Goal: Task Accomplishment & Management: Complete application form

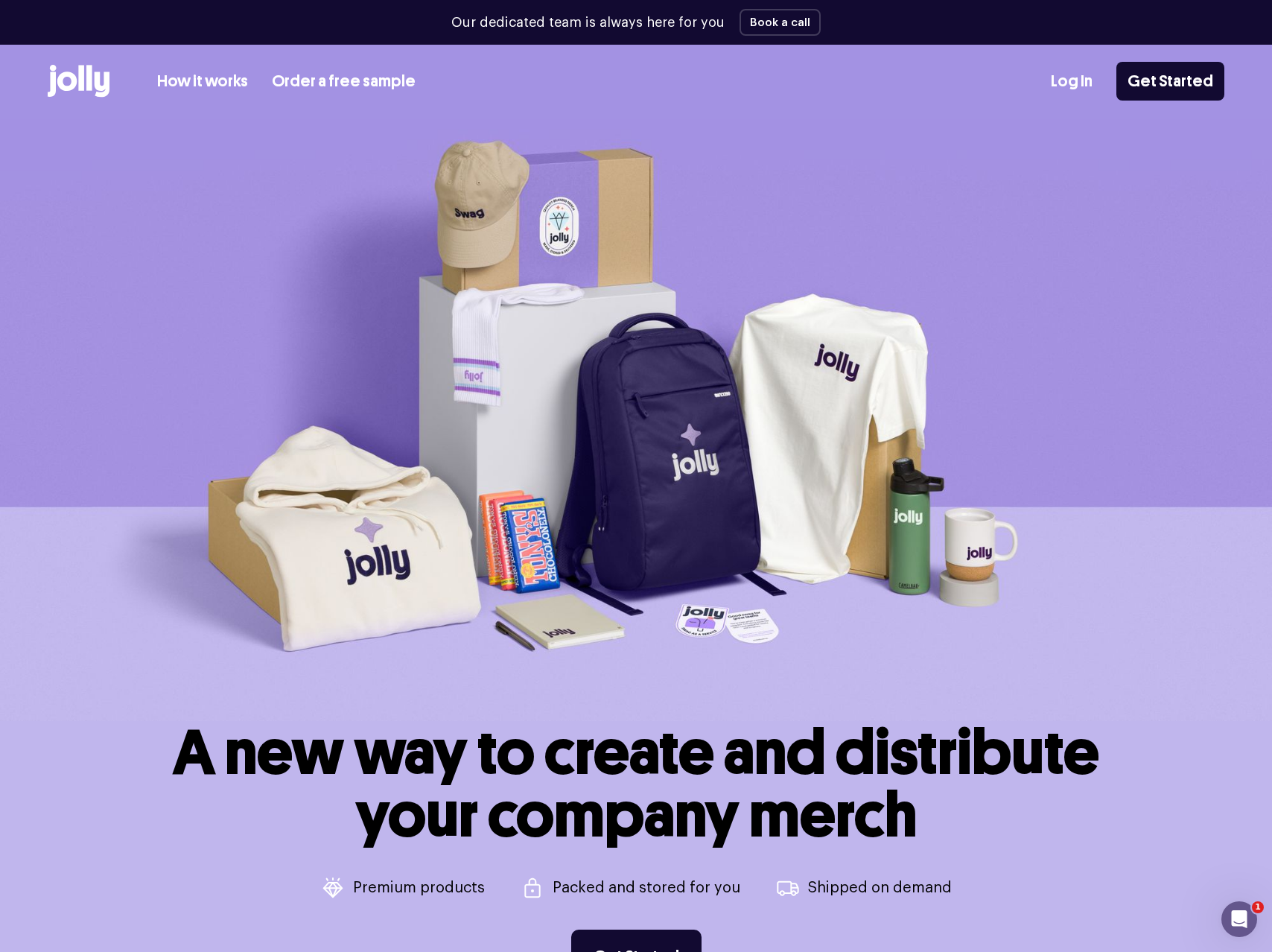
click at [1075, 85] on link "Log In" at bounding box center [1072, 81] width 42 height 25
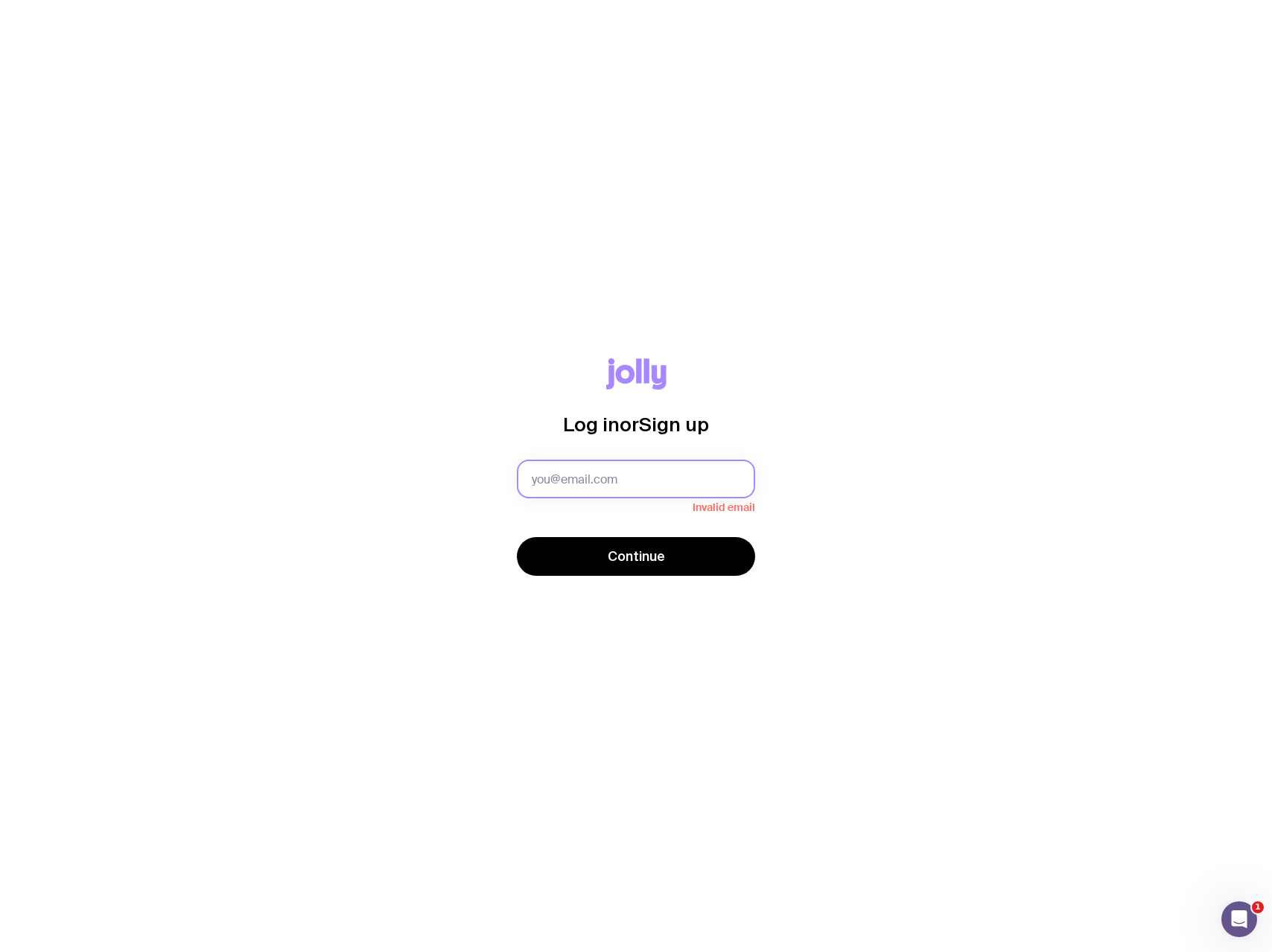
paste input "[PERSON_NAME][EMAIL_ADDRESS][DOMAIN_NAME]"
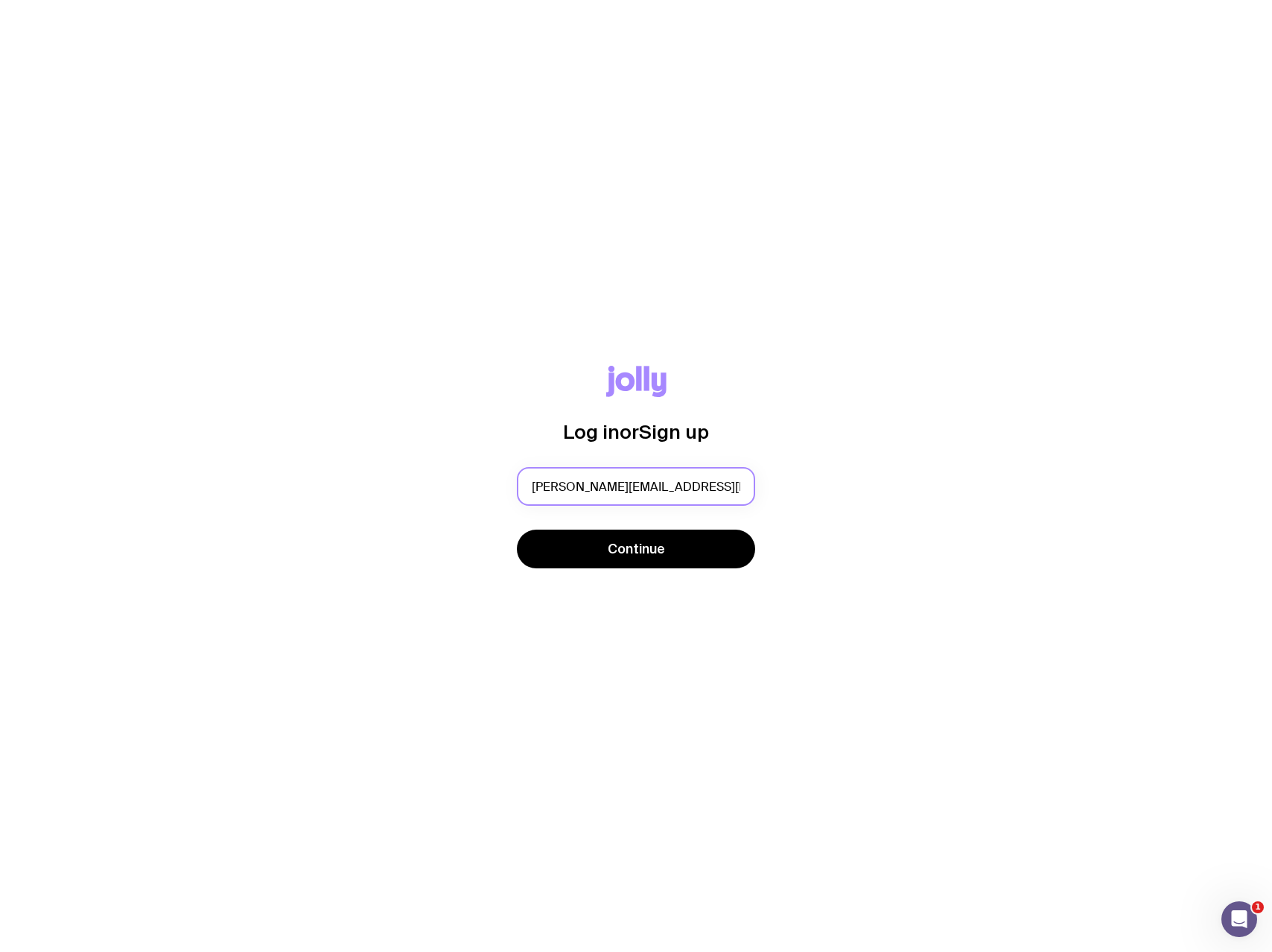
type input "[PERSON_NAME][EMAIL_ADDRESS][DOMAIN_NAME]"
click at [517, 530] on button "Continue" at bounding box center [636, 549] width 238 height 39
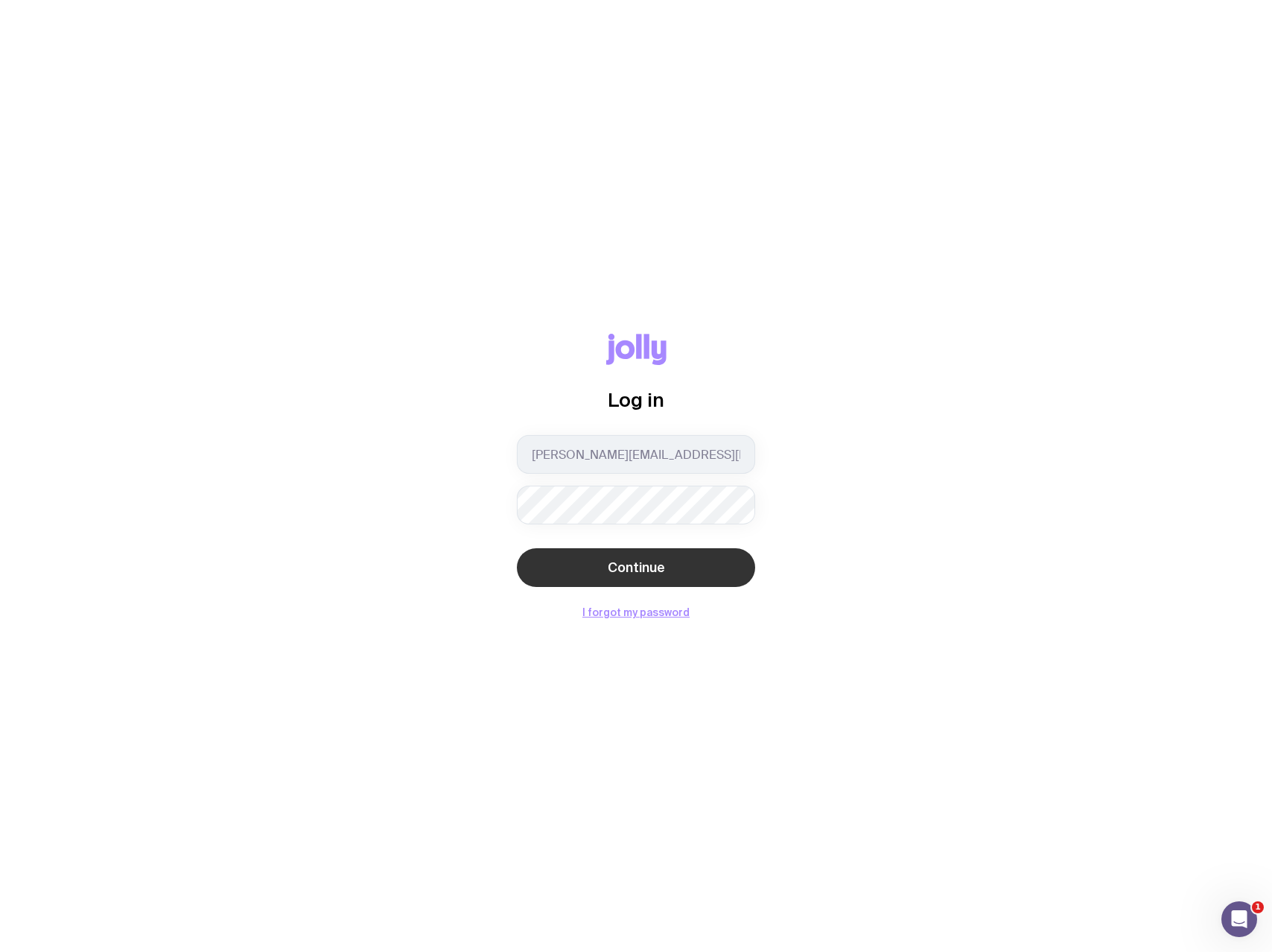
click at [654, 572] on span "Continue" at bounding box center [636, 568] width 57 height 18
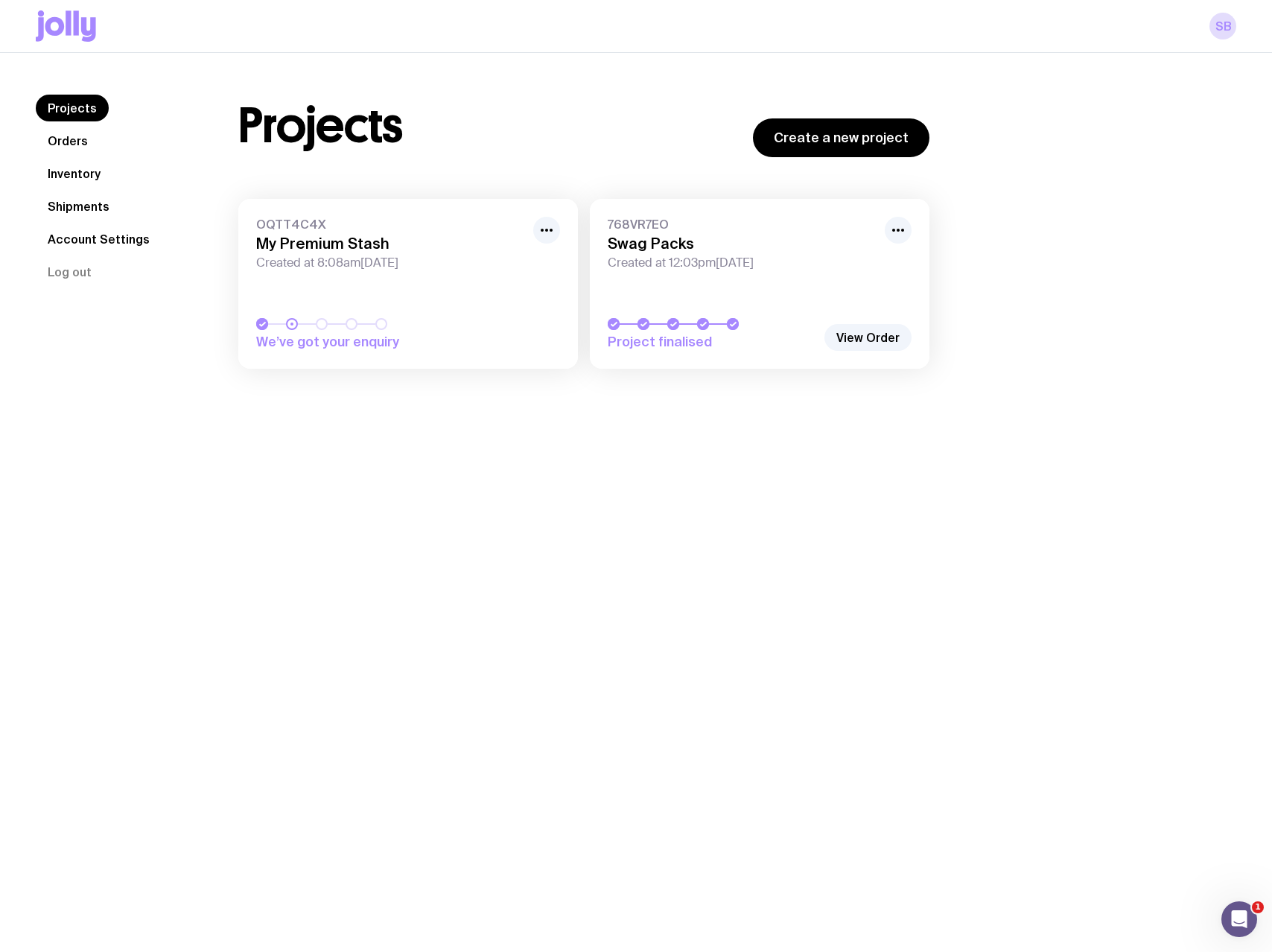
click at [81, 205] on link "Shipments" at bounding box center [79, 206] width 86 height 27
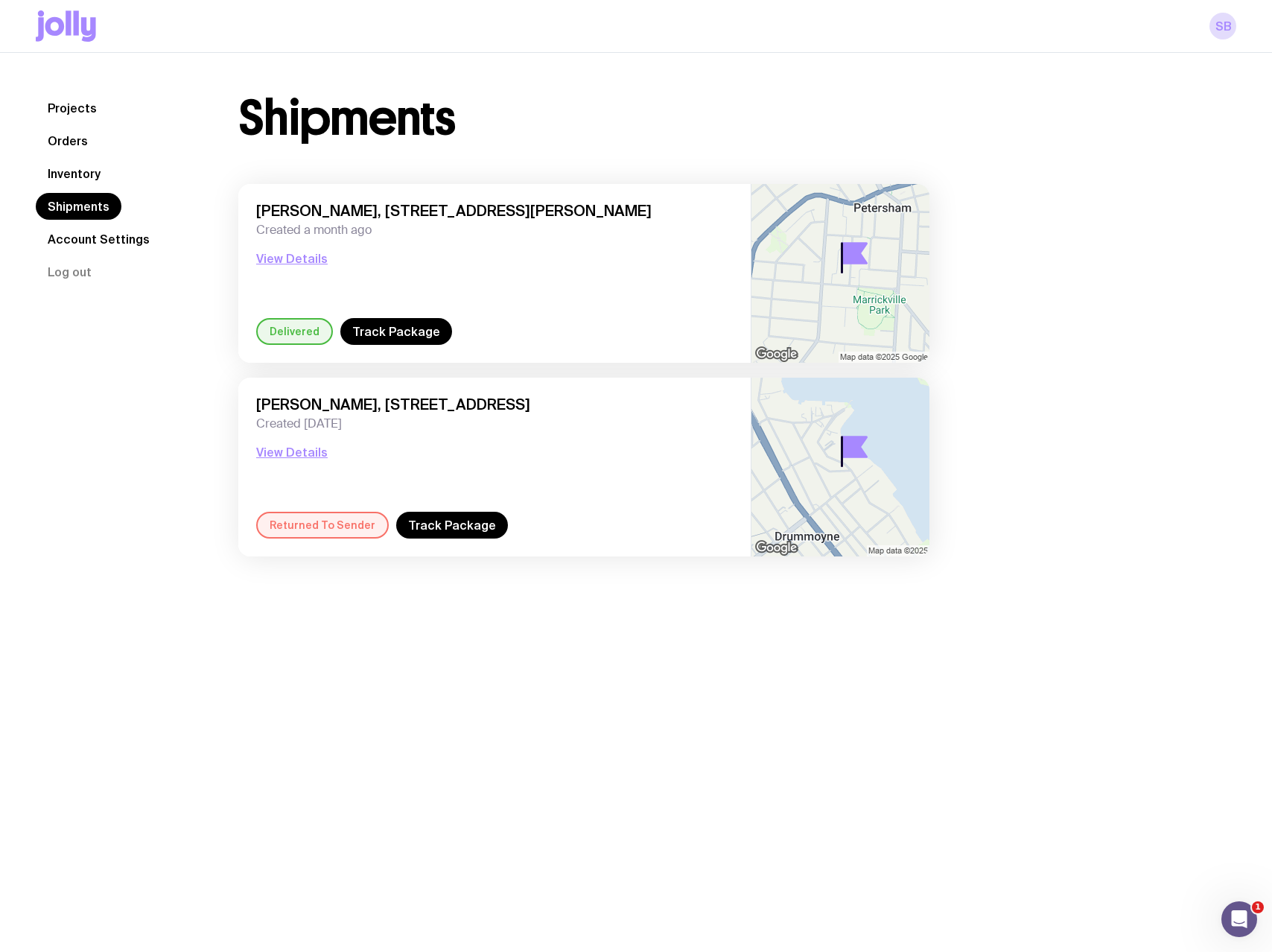
click at [77, 171] on link "Inventory" at bounding box center [74, 174] width 77 height 27
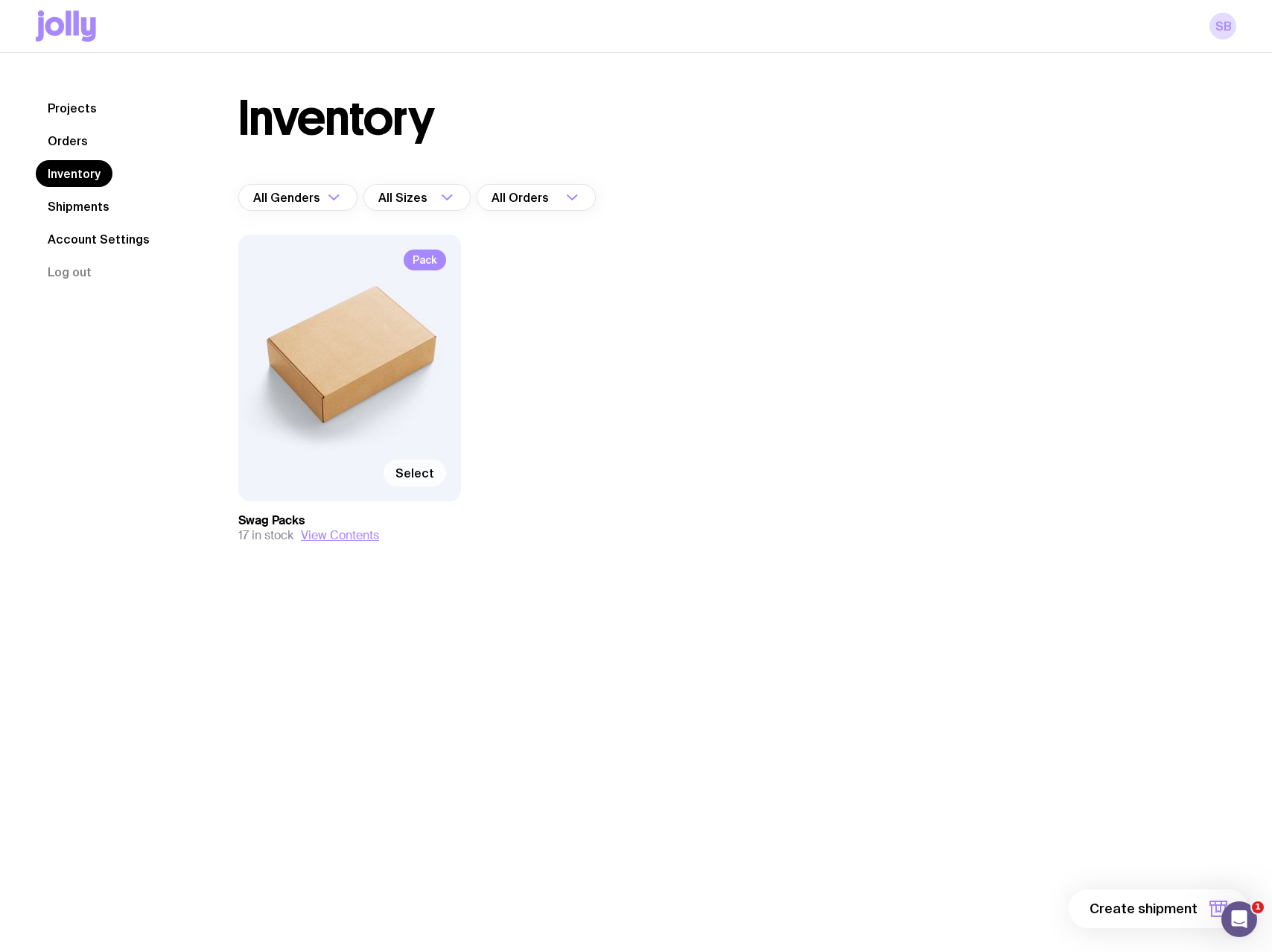
click at [425, 469] on span "Select" at bounding box center [414, 473] width 39 height 15
click at [0, 0] on input "Select" at bounding box center [0, 0] width 0 height 0
click at [1188, 909] on span "1 item" at bounding box center [1178, 909] width 37 height 18
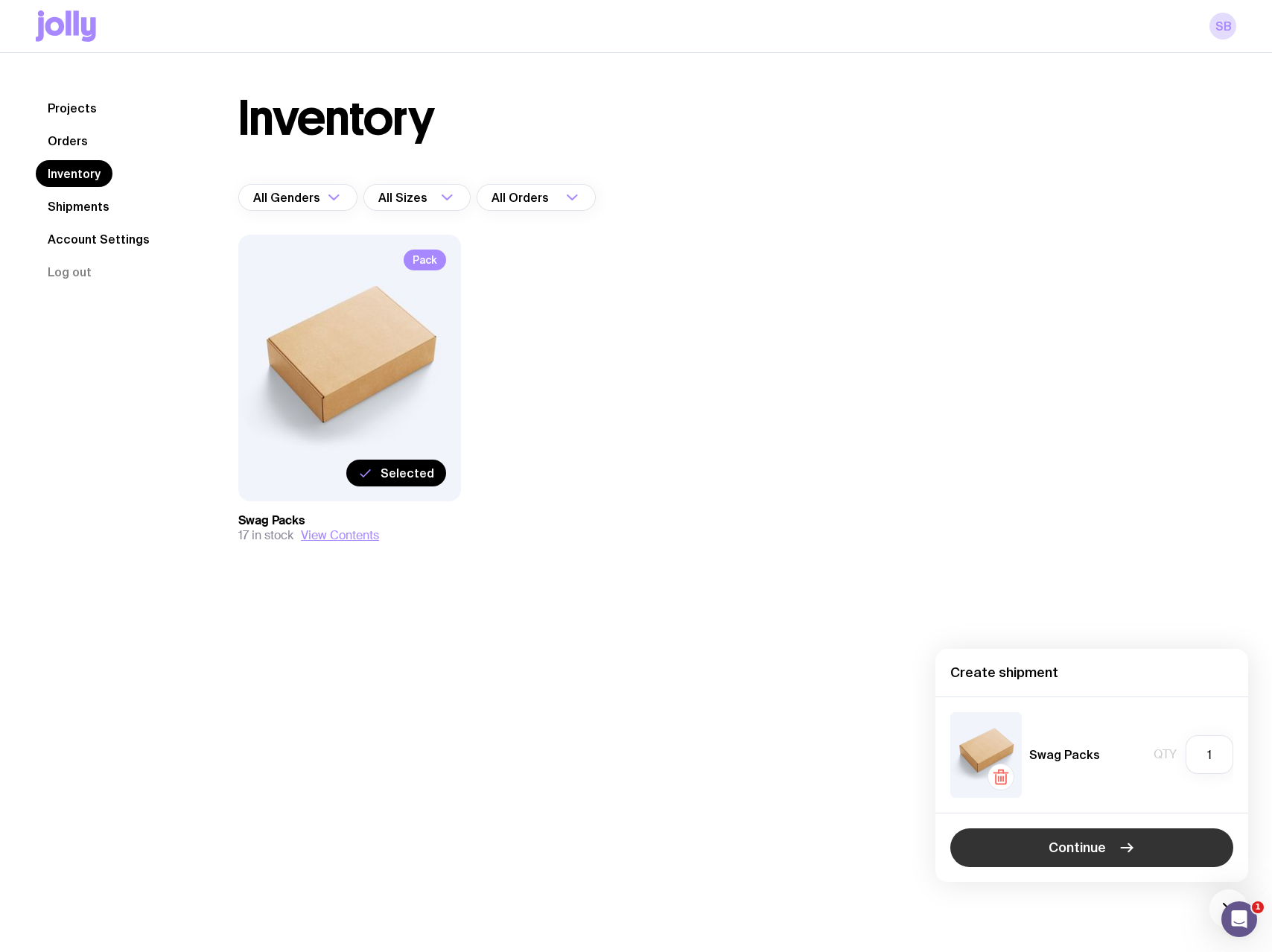
click at [1093, 849] on span "Continue" at bounding box center [1076, 848] width 57 height 18
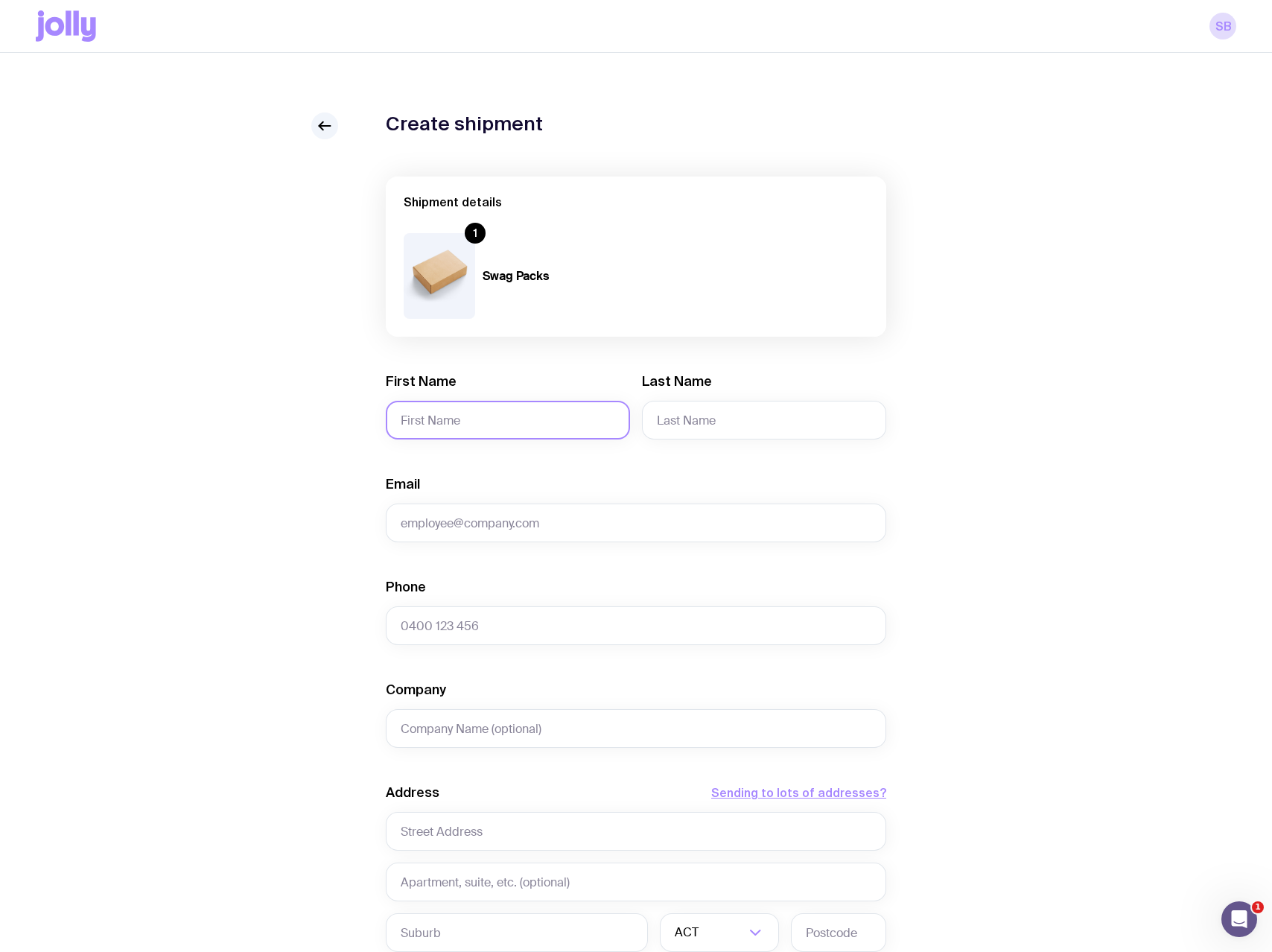
click at [474, 427] on input "First Name" at bounding box center [508, 420] width 244 height 39
paste input "[PERSON_NAME]"
click at [454, 417] on input "[PERSON_NAME]" at bounding box center [508, 420] width 244 height 39
type input "Mica"
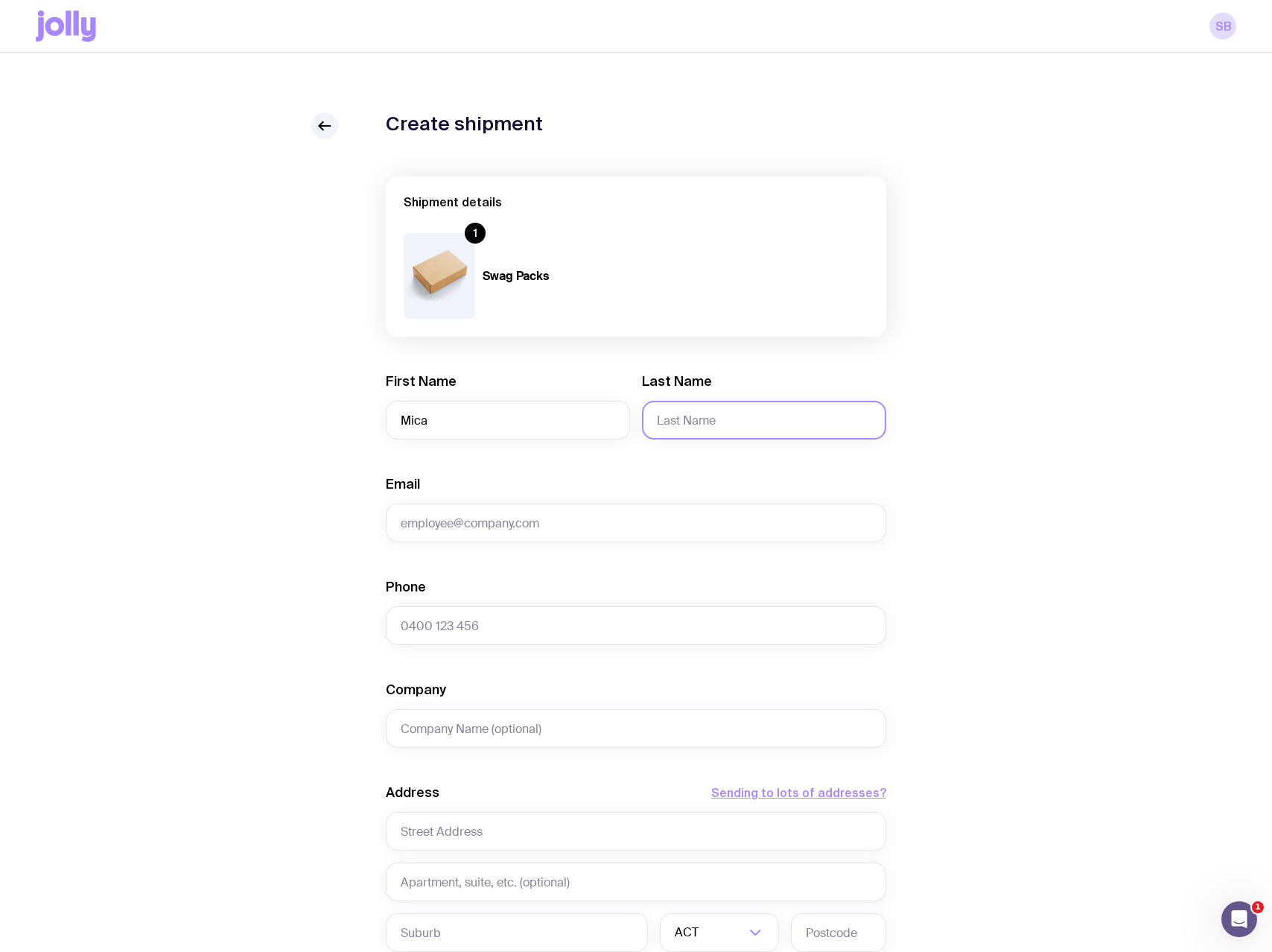
click at [688, 422] on input "Last Name" at bounding box center [764, 420] width 244 height 39
paste input "[PERSON_NAME]"
type input "[PERSON_NAME]"
click at [501, 527] on input "Email" at bounding box center [636, 523] width 501 height 39
paste input "[EMAIL_ADDRESS][DOMAIN_NAME]"
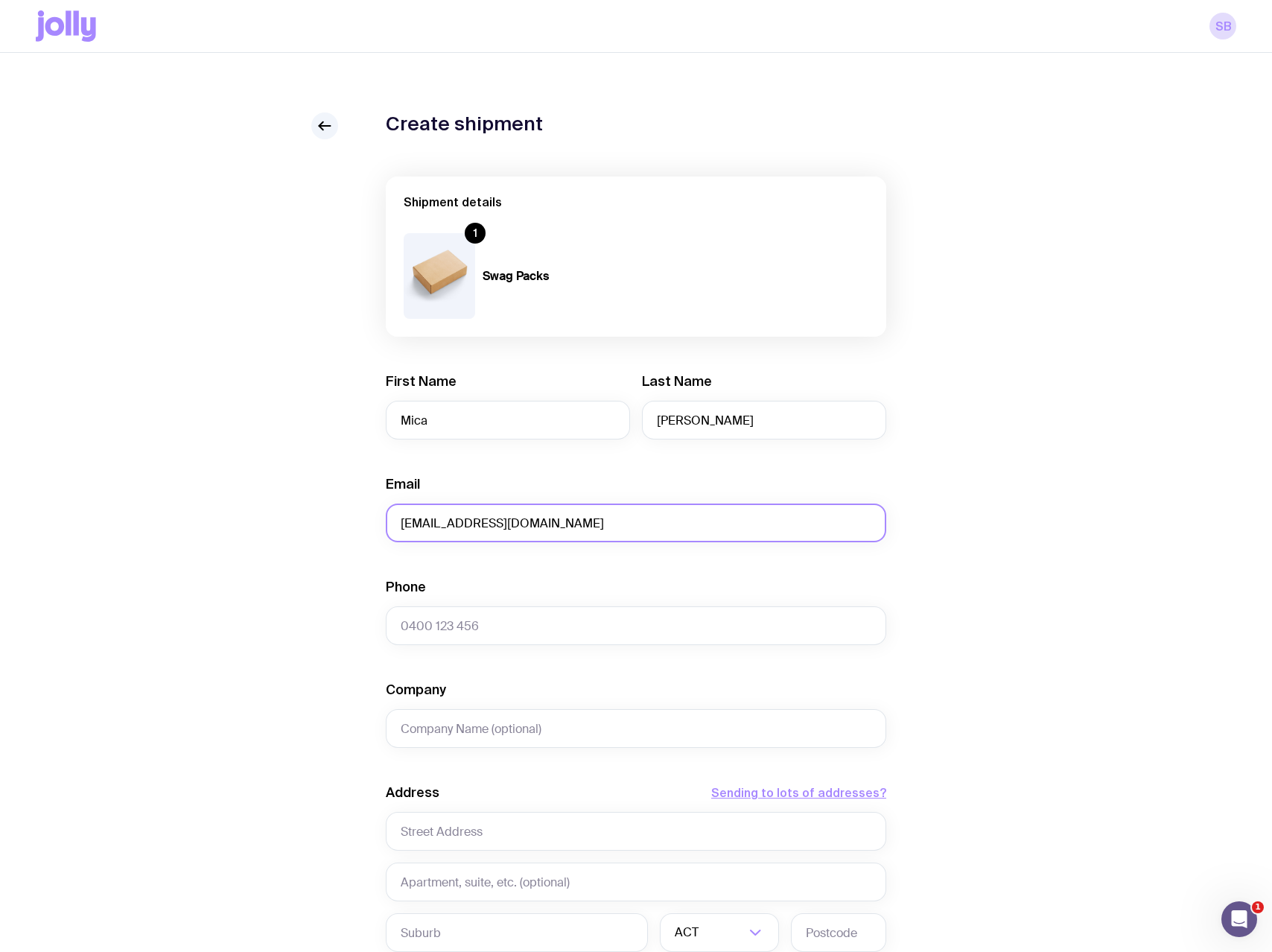
type input "[EMAIL_ADDRESS][DOMAIN_NAME]"
click at [432, 627] on input "Phone" at bounding box center [636, 626] width 501 height 39
type input "0409336846"
click at [325, 638] on div "Create shipment Shipment details 1 Swag Packs First Name [PERSON_NAME] Last Nam…" at bounding box center [636, 680] width 1201 height 1134
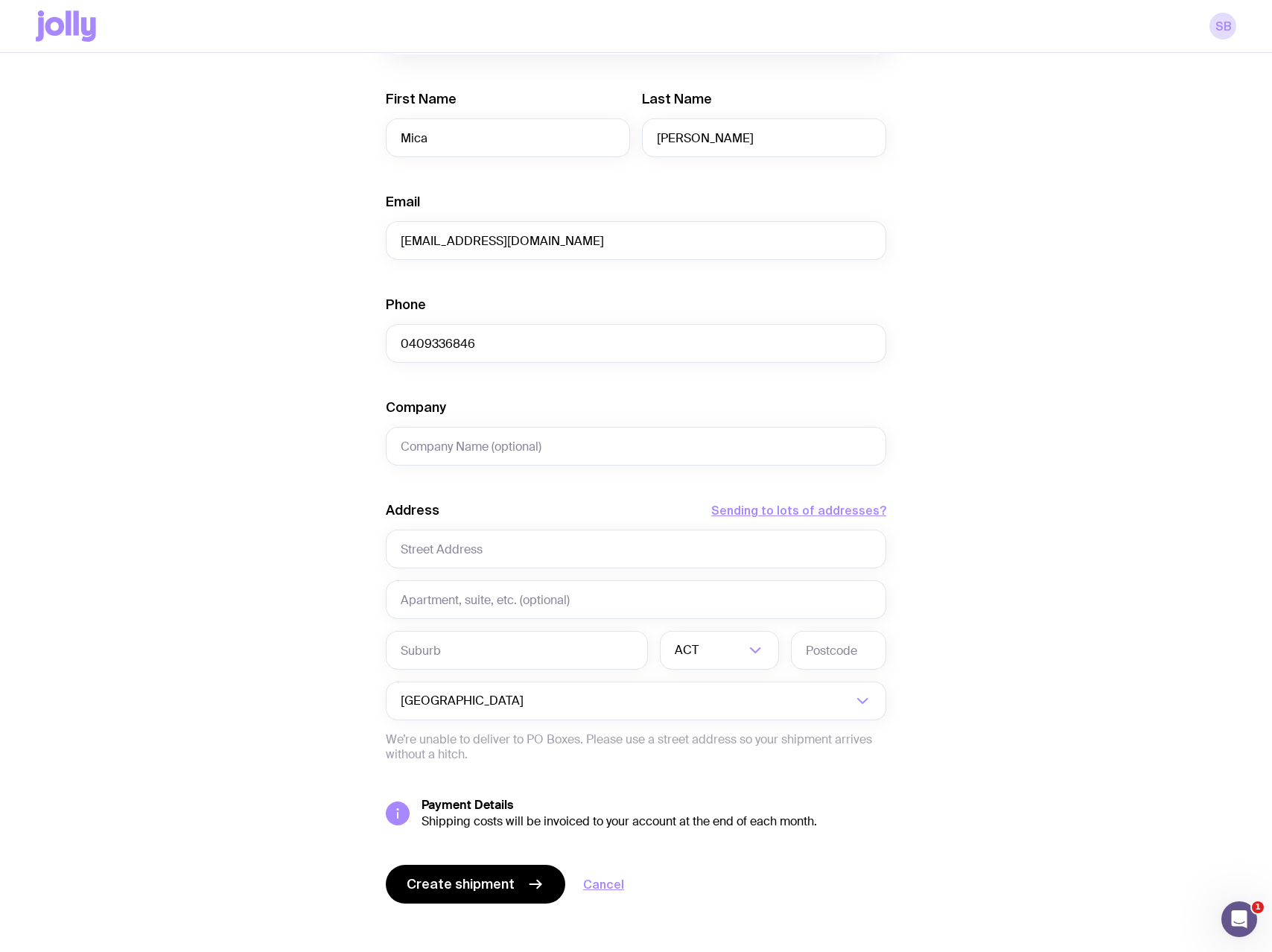
scroll to position [293, 0]
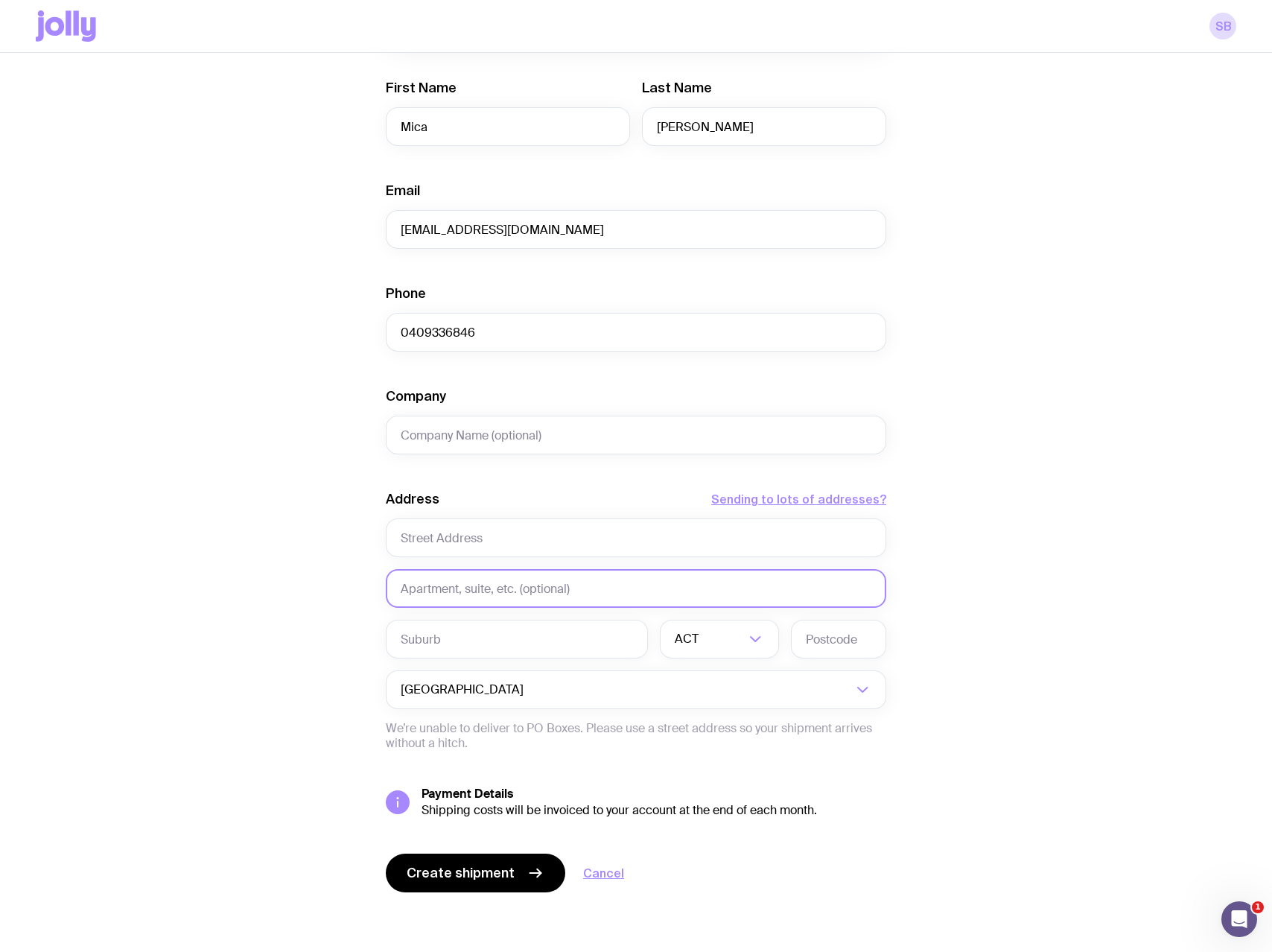
click at [466, 590] on input "text" at bounding box center [636, 588] width 501 height 39
paste input "Unit 3"
type input "Unit 3"
click at [467, 537] on input "text" at bounding box center [636, 538] width 501 height 39
paste input "[STREET_ADDRESS][PERSON_NAME]"
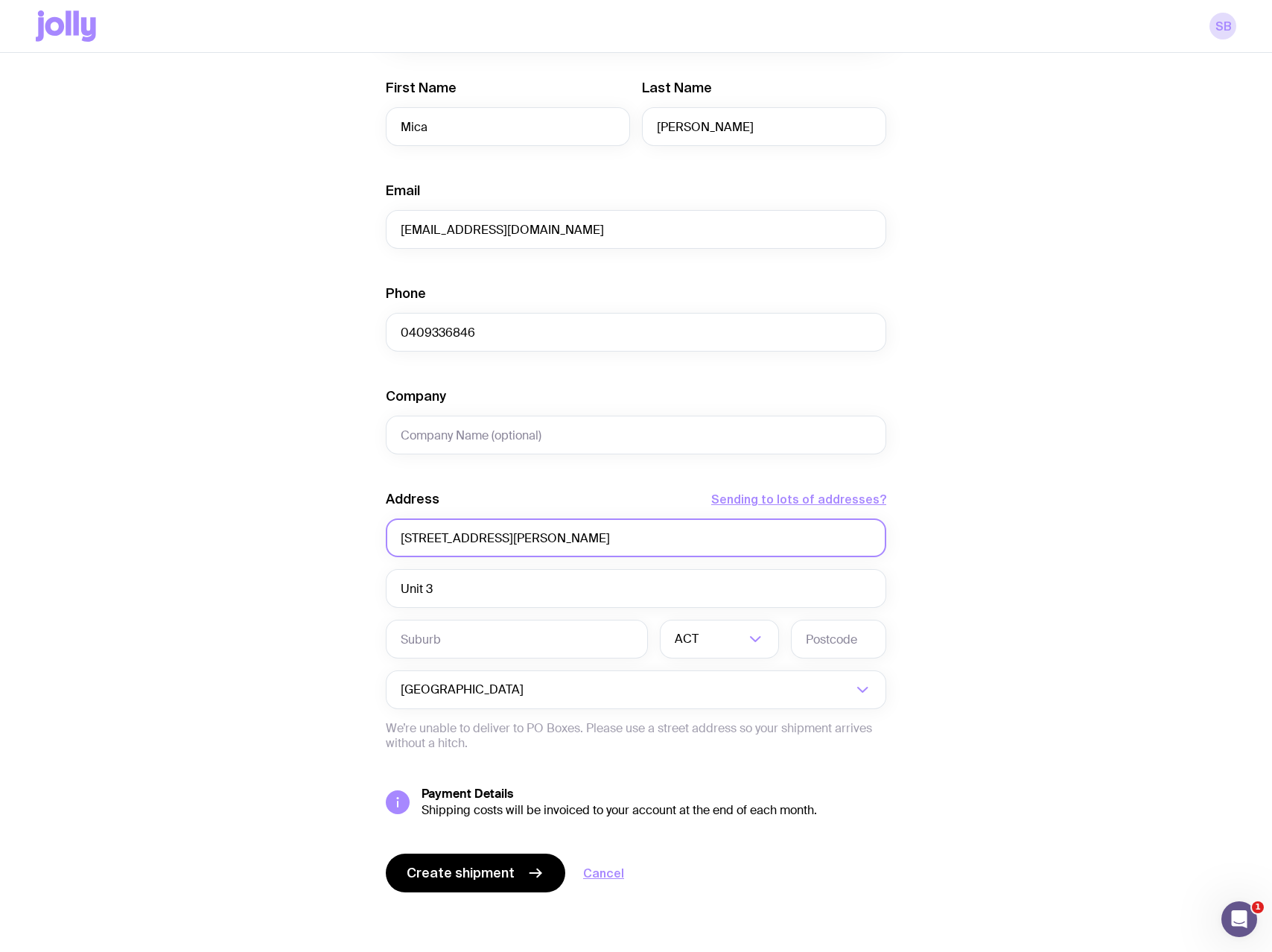
type input "[STREET_ADDRESS][PERSON_NAME]"
click at [448, 639] on input "text" at bounding box center [517, 639] width 262 height 39
paste input "Mitcham"
type input "Mitcham"
click at [731, 648] on input "Search for option" at bounding box center [722, 639] width 43 height 39
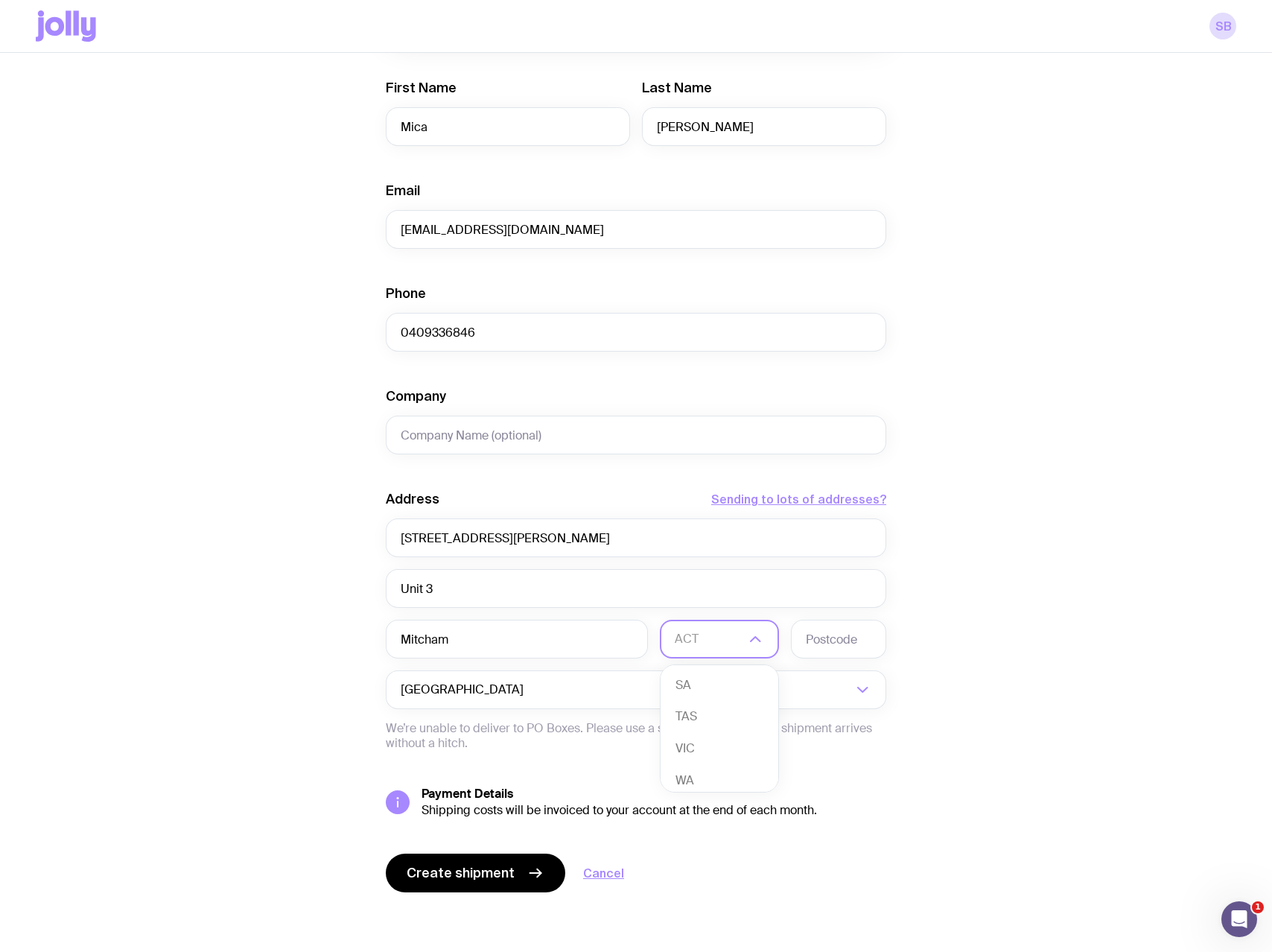
scroll to position [135, 0]
click at [692, 739] on li "VIC" at bounding box center [719, 741] width 118 height 32
click at [841, 643] on input "text" at bounding box center [839, 639] width 96 height 39
type input "3132"
click at [310, 664] on div "Create shipment Shipment details 1 Swag Packs First Name [PERSON_NAME] Last Nam…" at bounding box center [636, 386] width 1201 height 1134
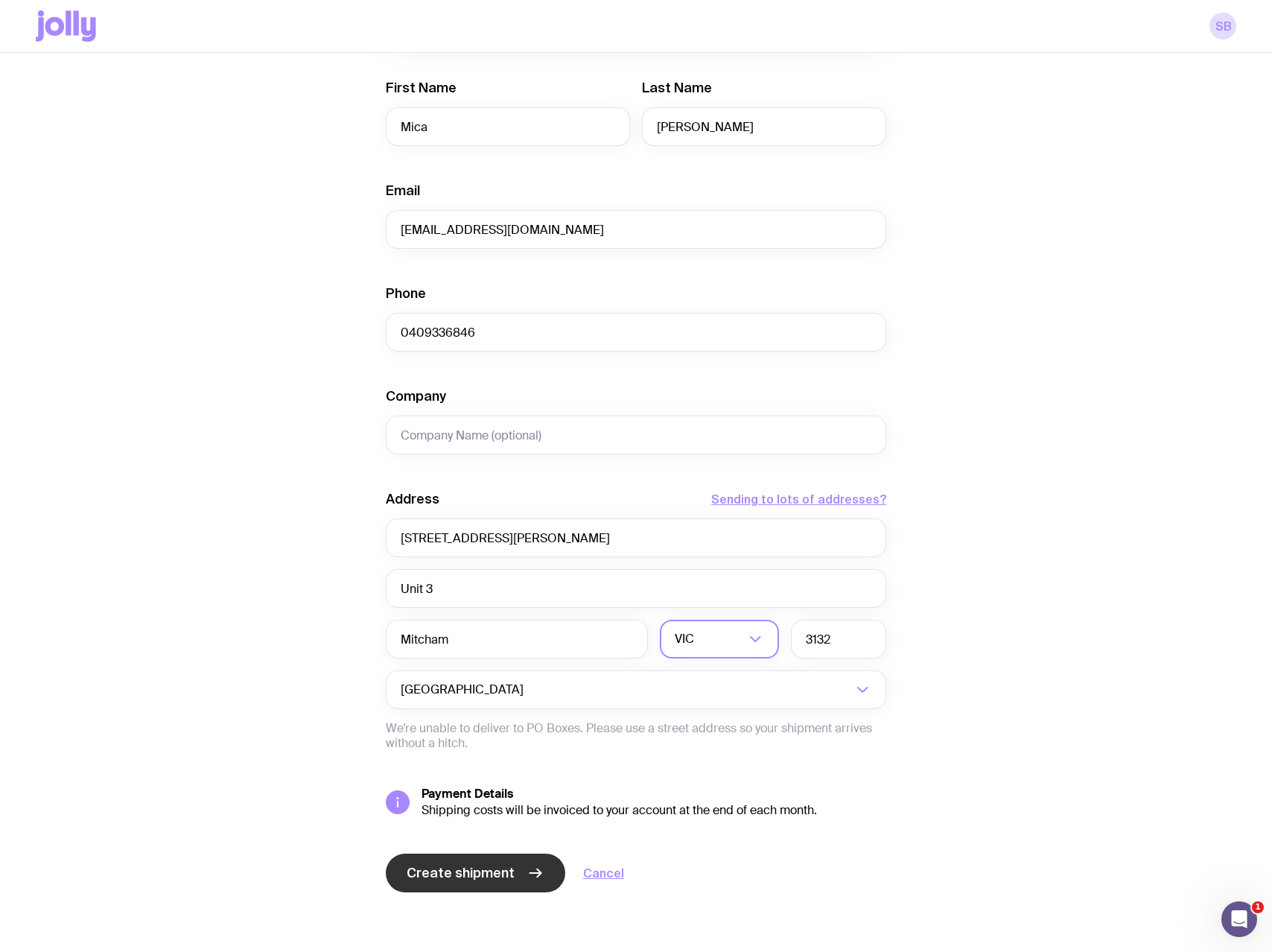
click at [493, 875] on span "Create shipment" at bounding box center [461, 873] width 108 height 18
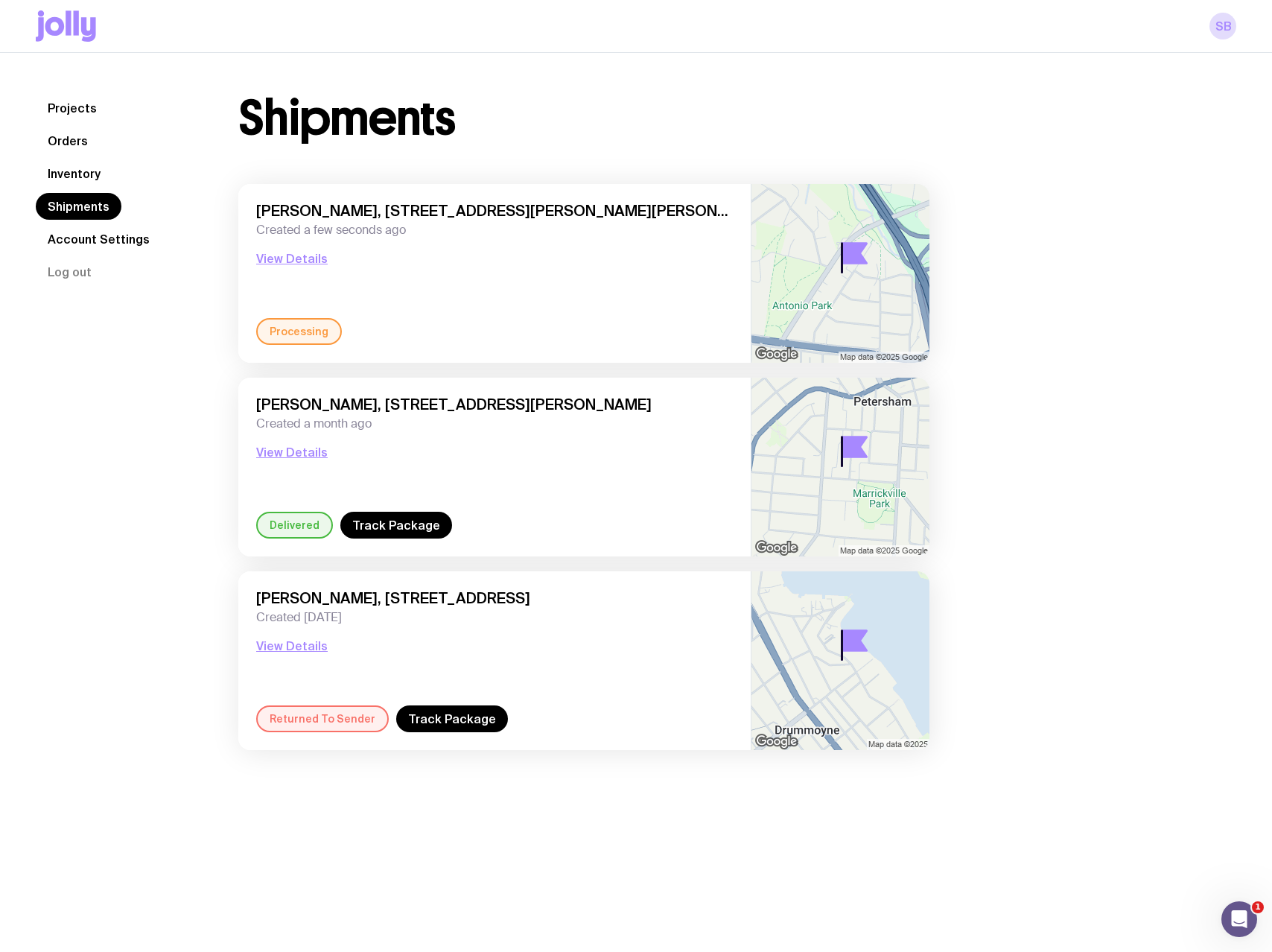
click at [478, 843] on div "Projects Orders Inventory Shipments Account Settings Log out Projects Orders In…" at bounding box center [636, 529] width 1272 height 952
